Goal: Task Accomplishment & Management: Manage account settings

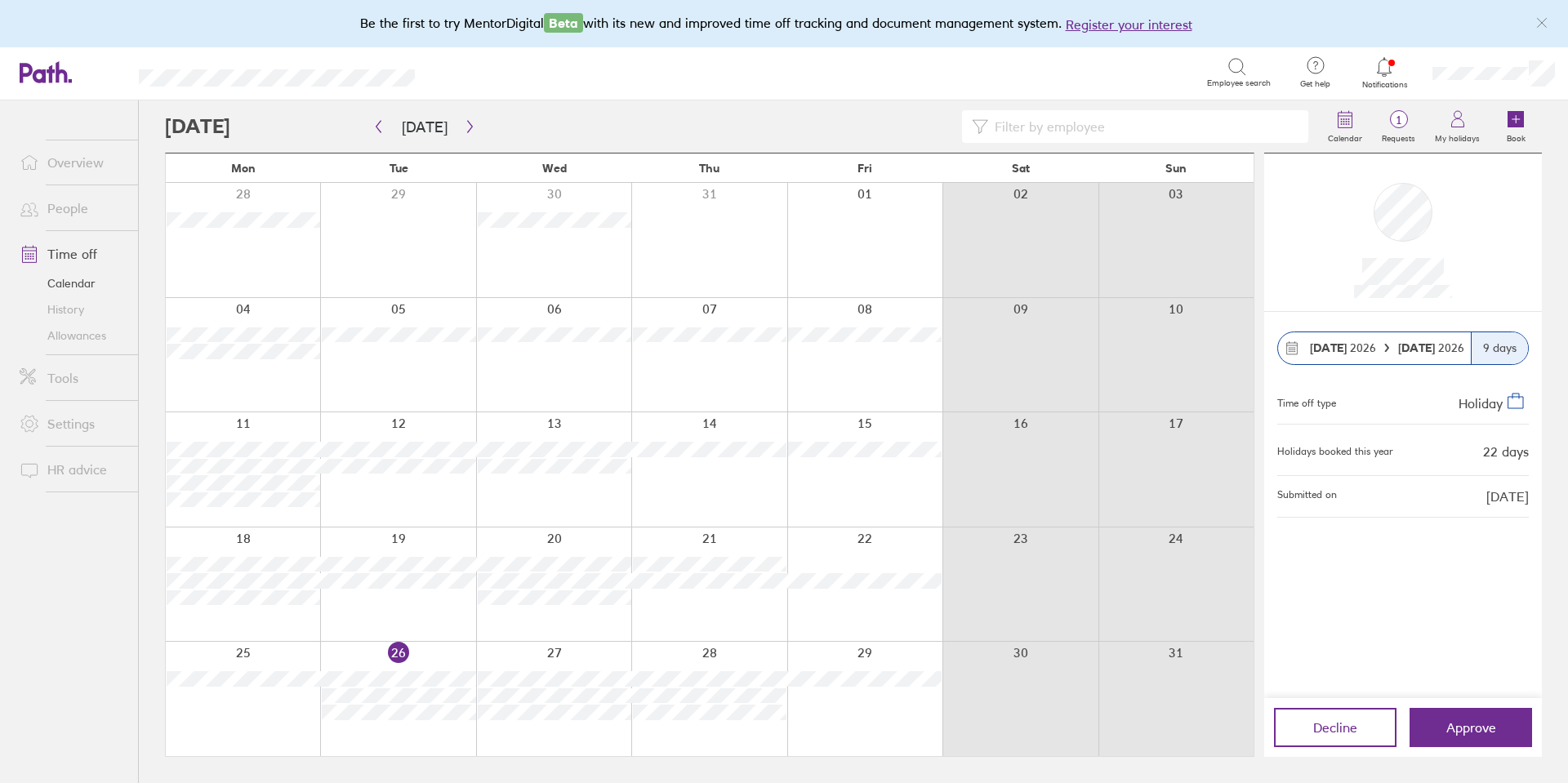
click at [1382, 82] on span "Notifications" at bounding box center [1384, 85] width 53 height 10
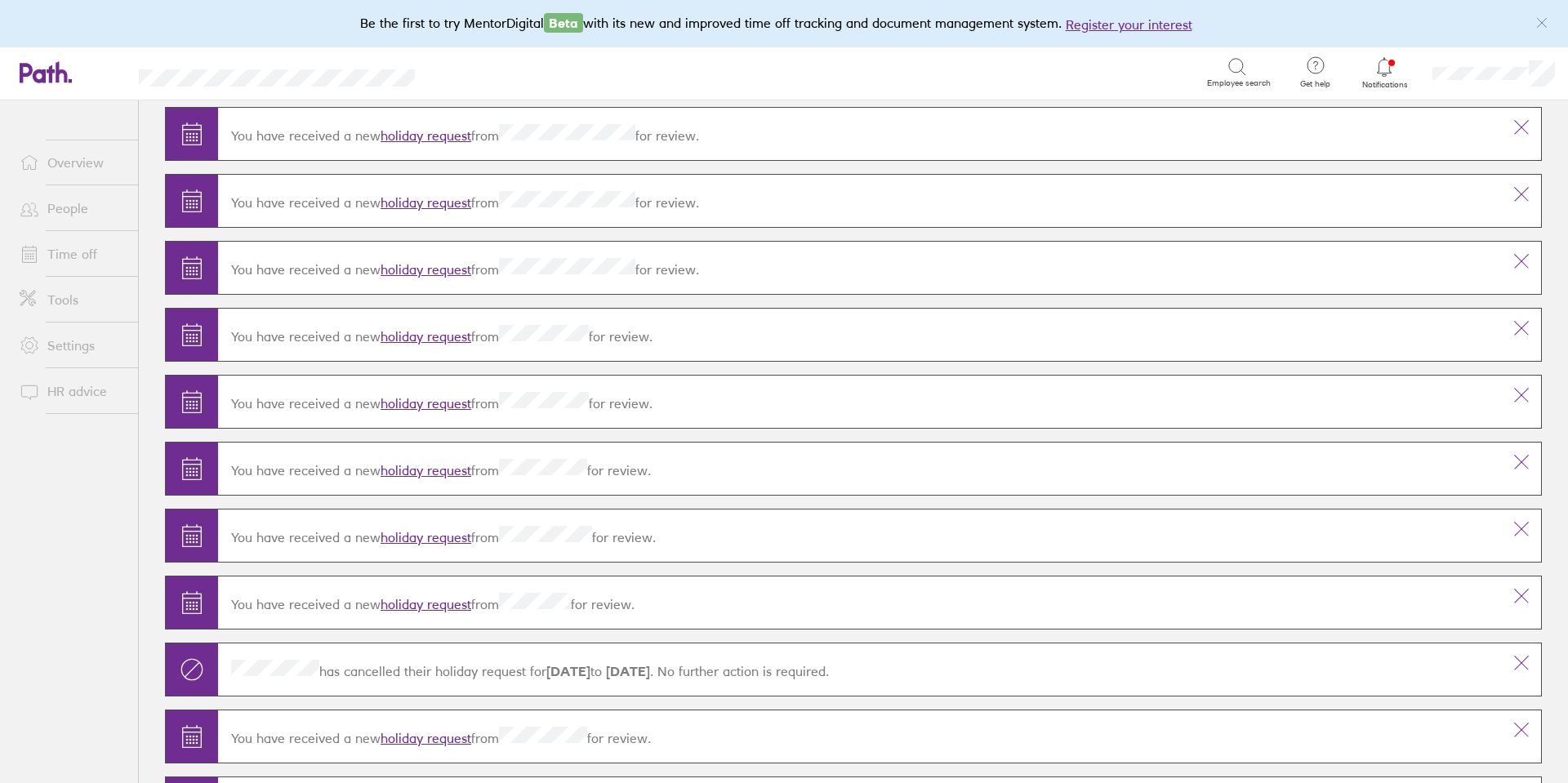
scroll to position [60242, 0]
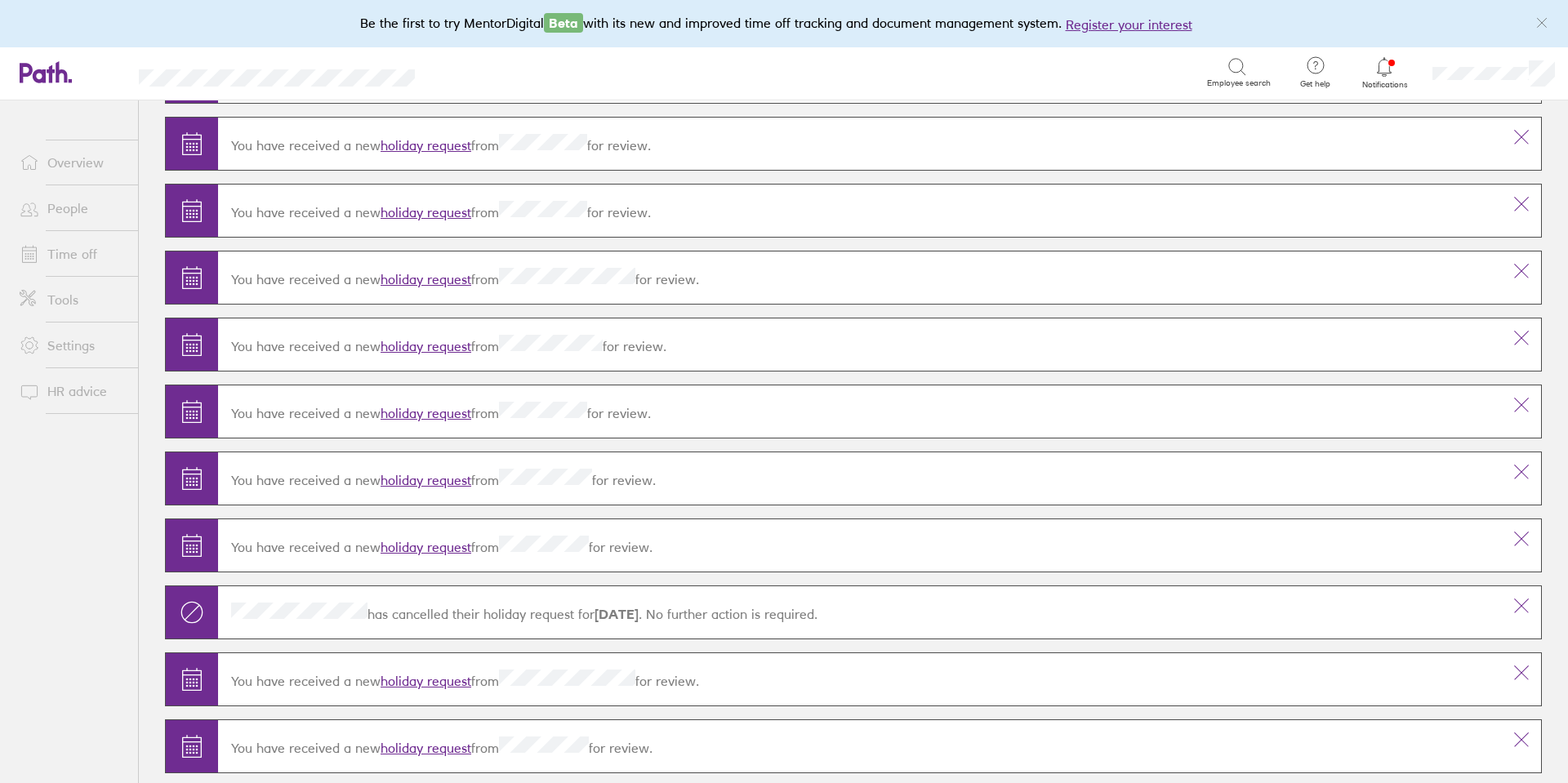
click at [450, 745] on link "holiday request" at bounding box center [426, 748] width 90 height 16
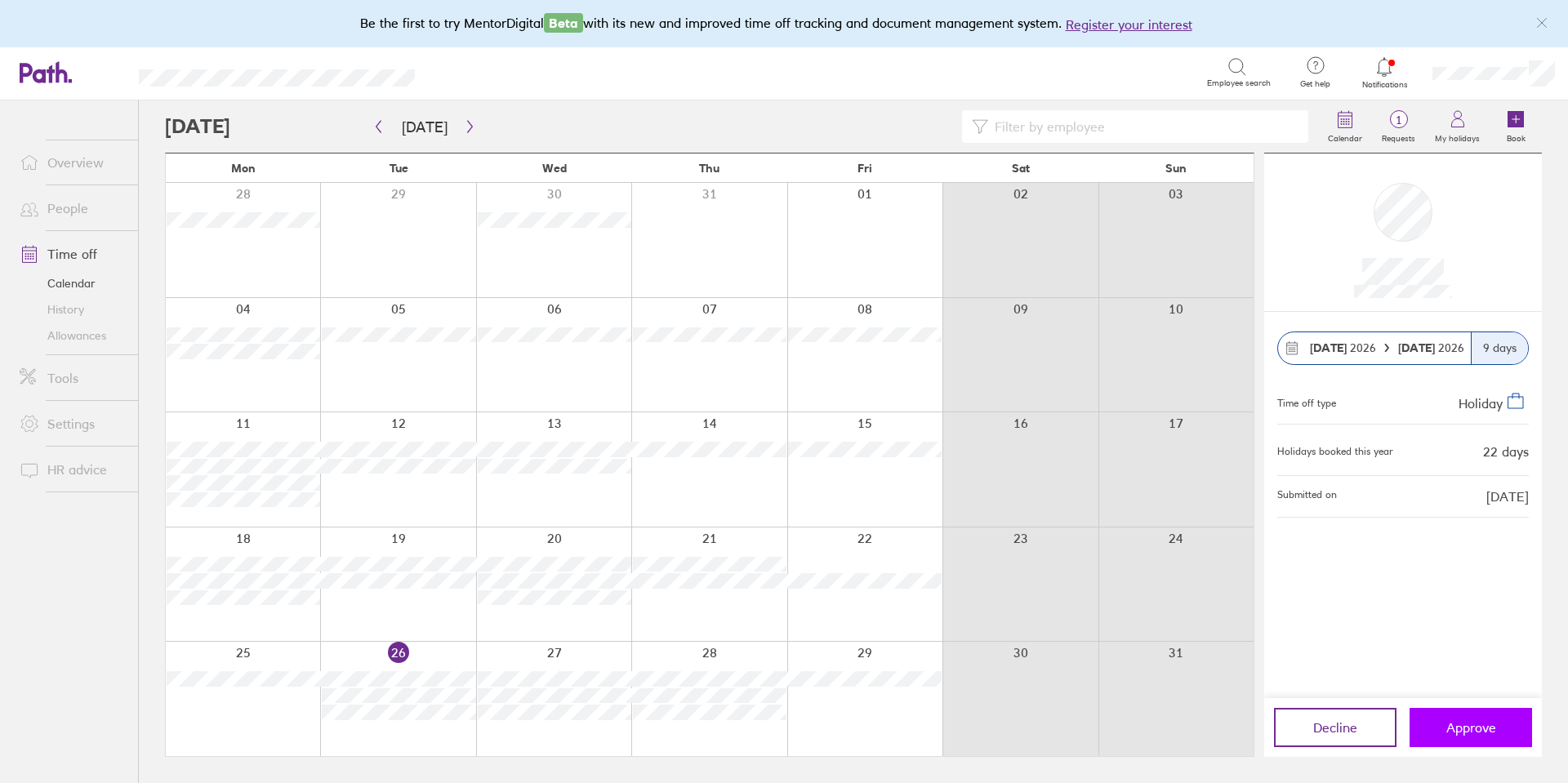
click at [1492, 722] on span "Approve" at bounding box center [1471, 727] width 50 height 15
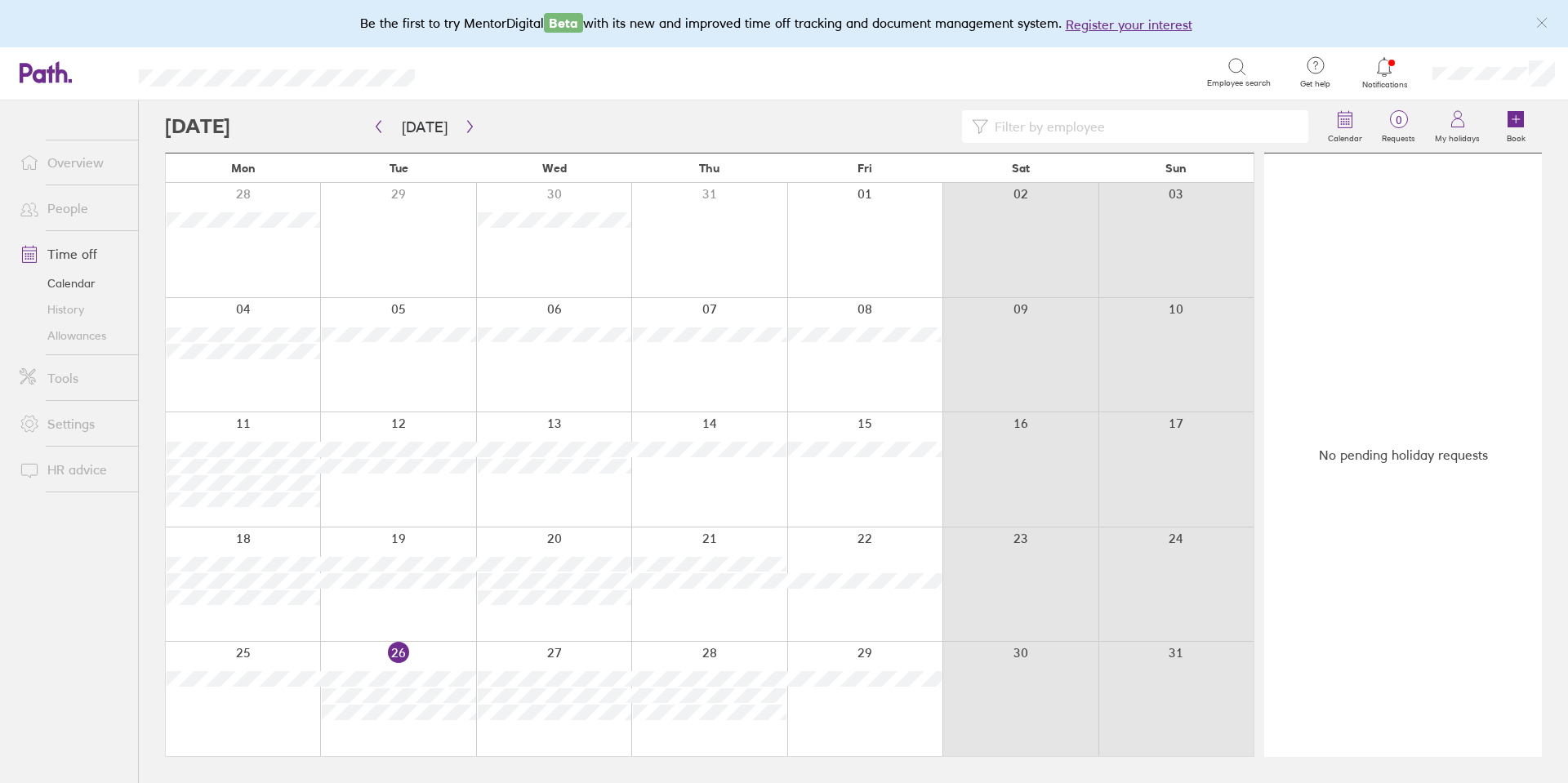
click at [1391, 65] on icon at bounding box center [1384, 67] width 20 height 20
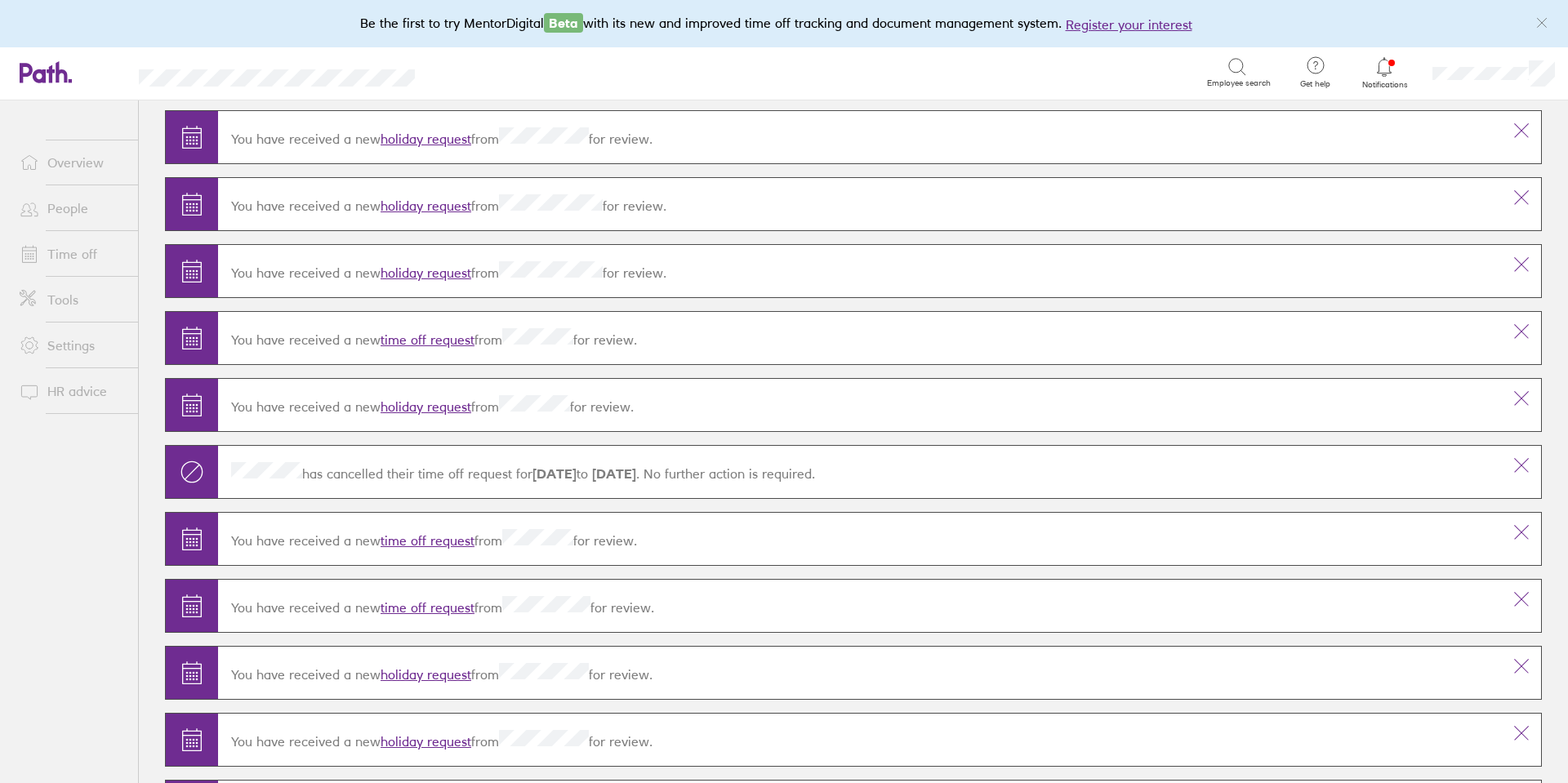
scroll to position [1062, 0]
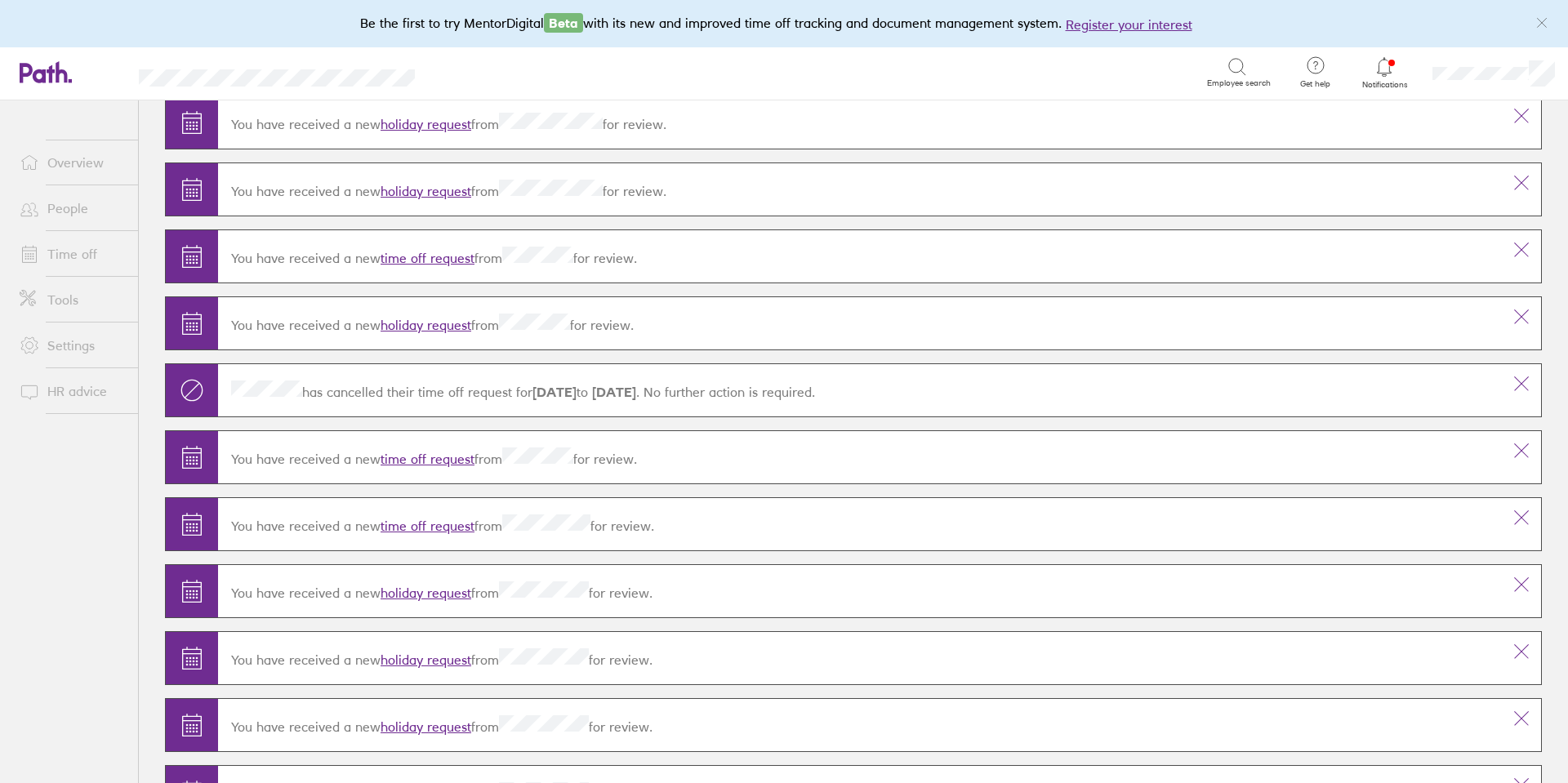
click at [453, 722] on link "holiday request" at bounding box center [426, 726] width 90 height 16
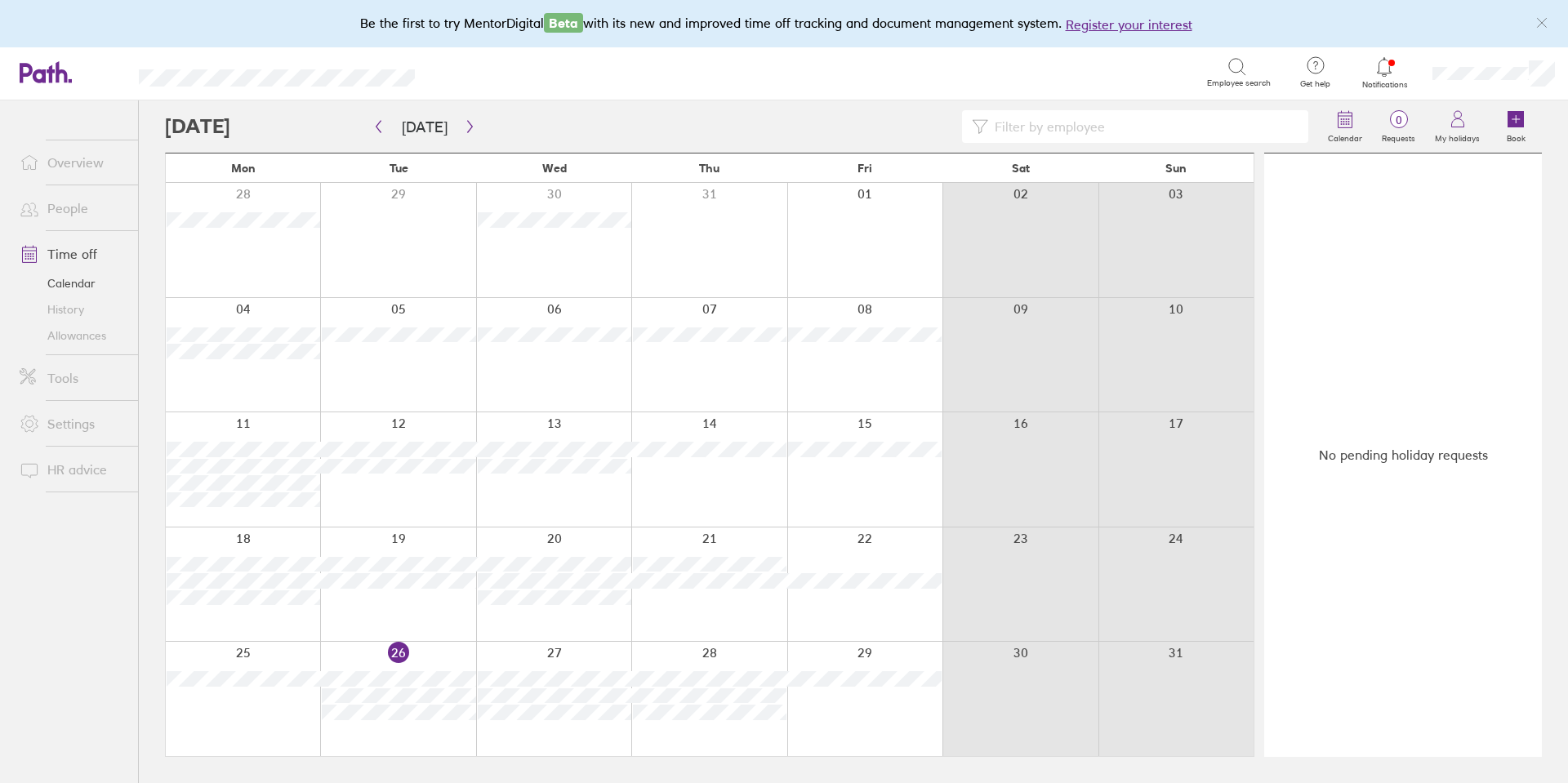
click at [1378, 62] on icon at bounding box center [1384, 67] width 20 height 20
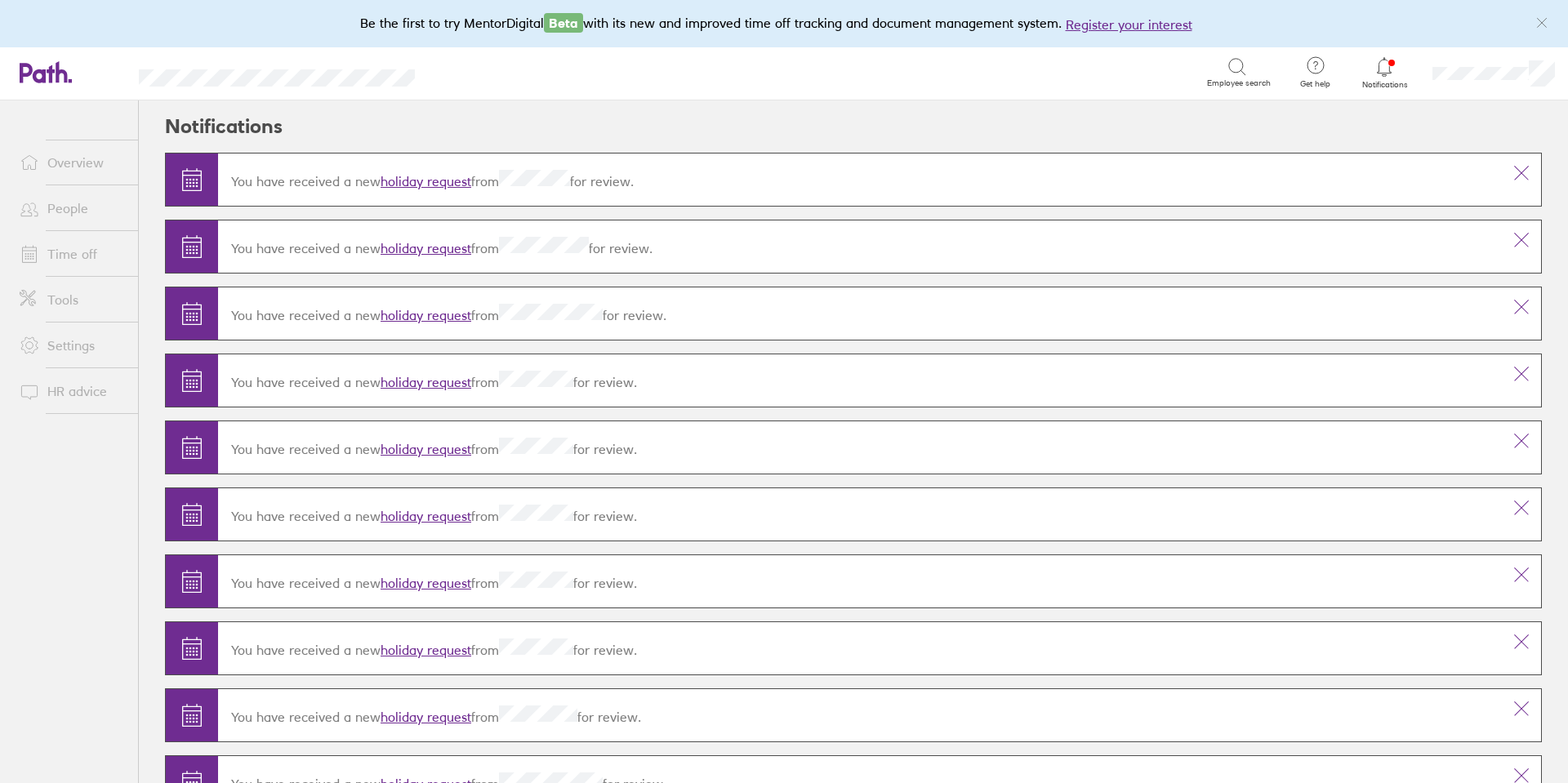
click at [456, 183] on link "holiday request" at bounding box center [426, 181] width 90 height 16
